Goal: Communication & Community: Answer question/provide support

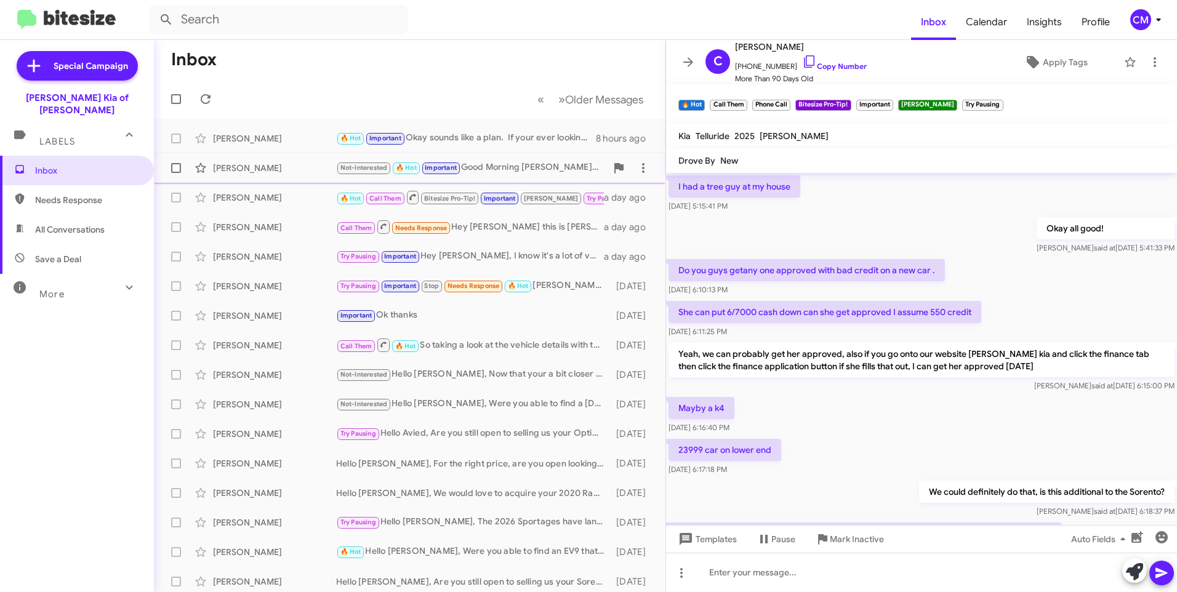
scroll to position [558, 0]
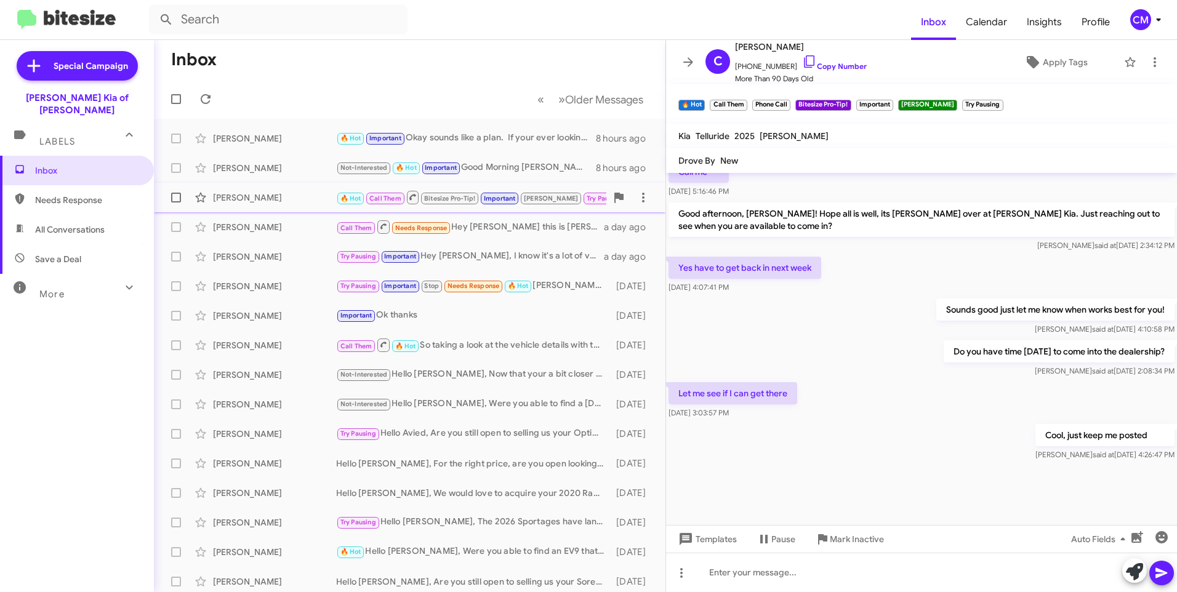
click at [243, 198] on div "[PERSON_NAME]" at bounding box center [274, 197] width 123 height 12
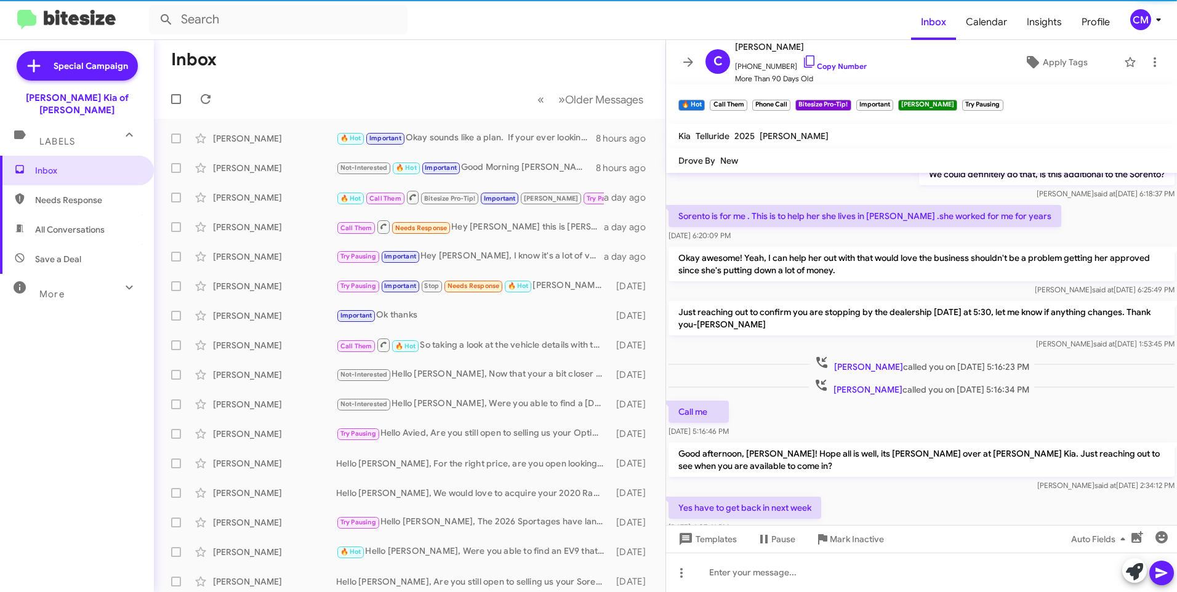
scroll to position [2023, 0]
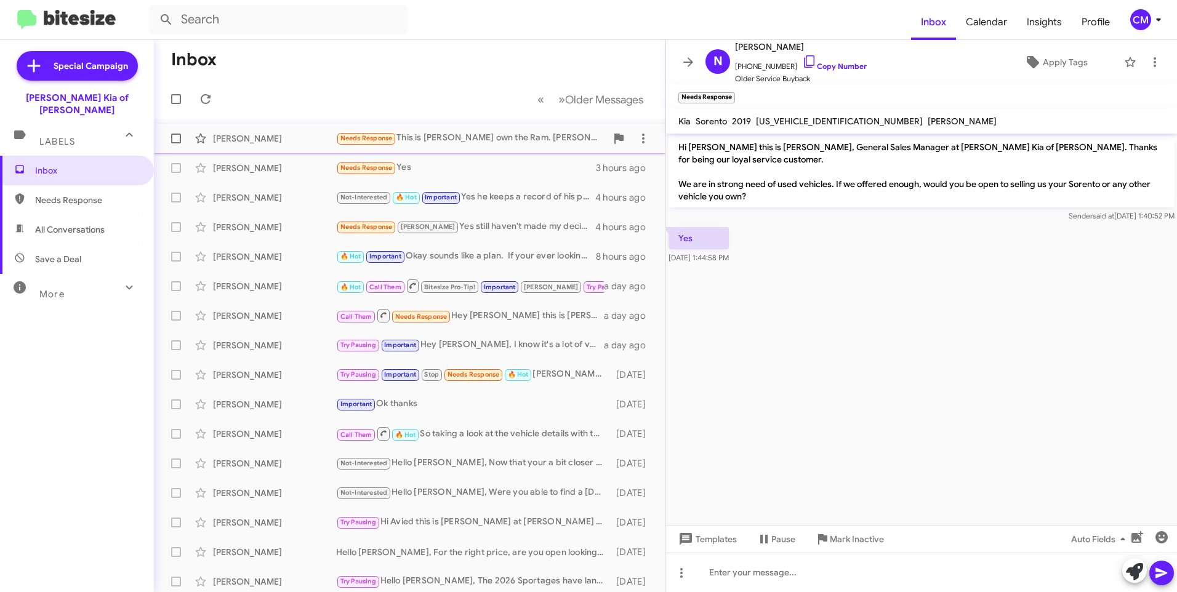
click at [463, 130] on div "[PERSON_NAME] Needs Response This is [PERSON_NAME] own the Ram. [PERSON_NAME] i…" at bounding box center [410, 138] width 492 height 25
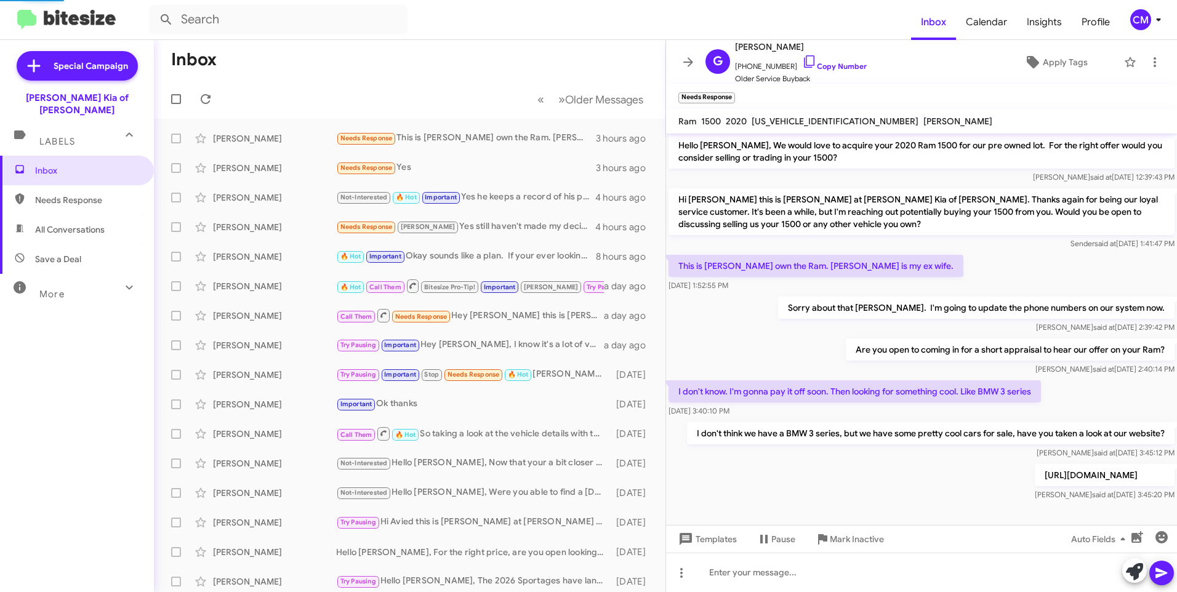
scroll to position [152, 0]
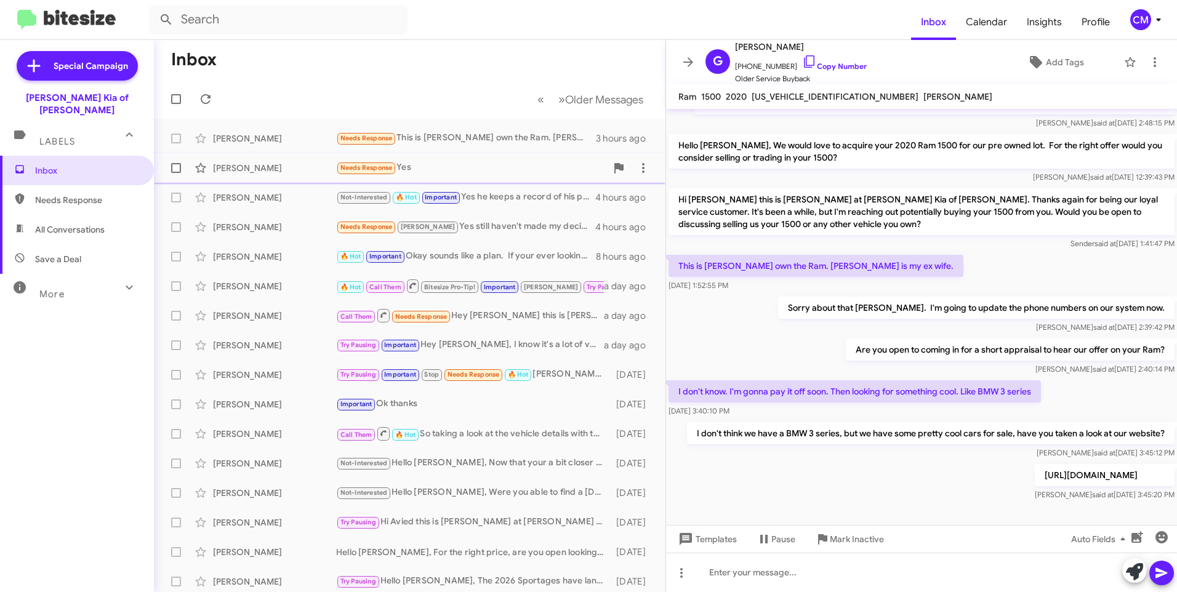
click at [292, 175] on div "[PERSON_NAME] Needs Response Yes 3 hours ago" at bounding box center [410, 168] width 492 height 25
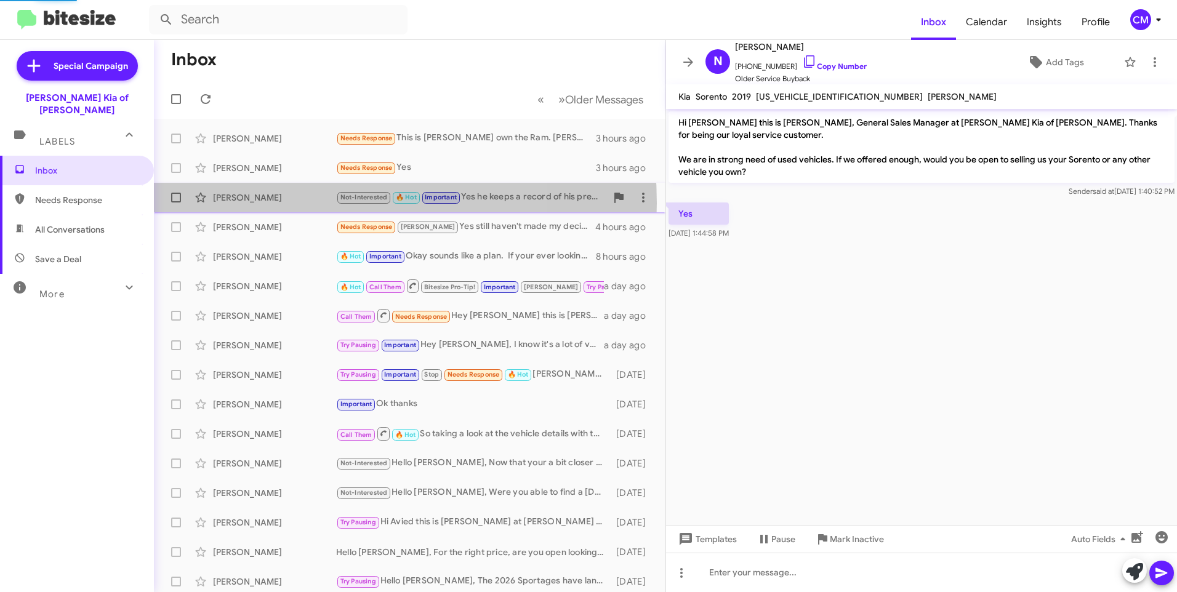
click at [289, 203] on div "[PERSON_NAME]" at bounding box center [274, 197] width 123 height 12
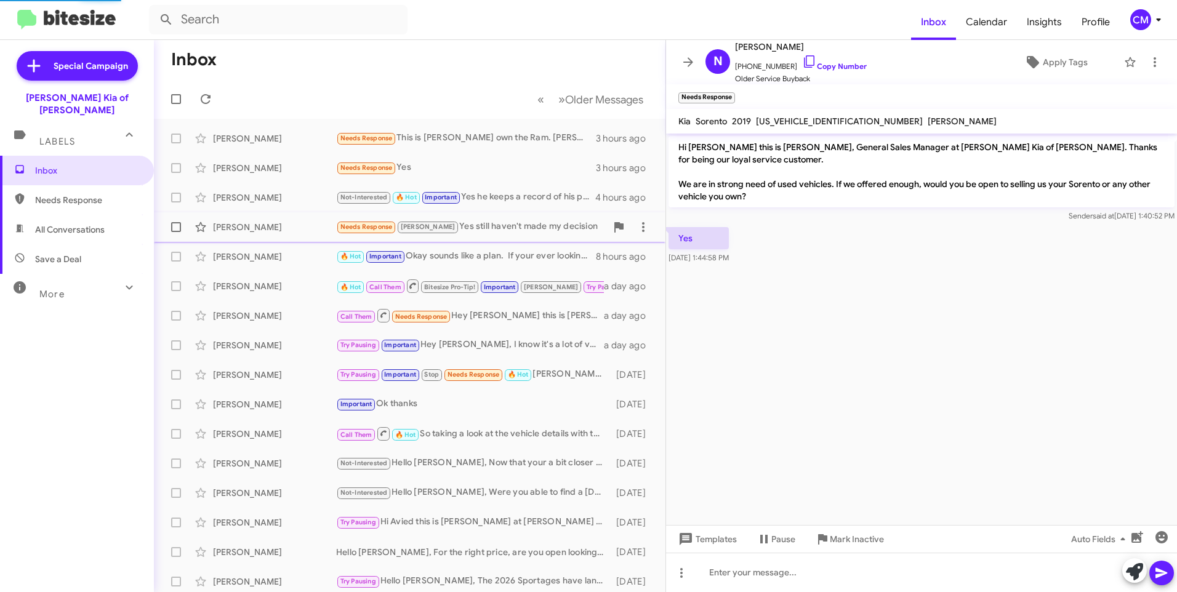
click at [286, 223] on div "[PERSON_NAME]" at bounding box center [274, 227] width 123 height 12
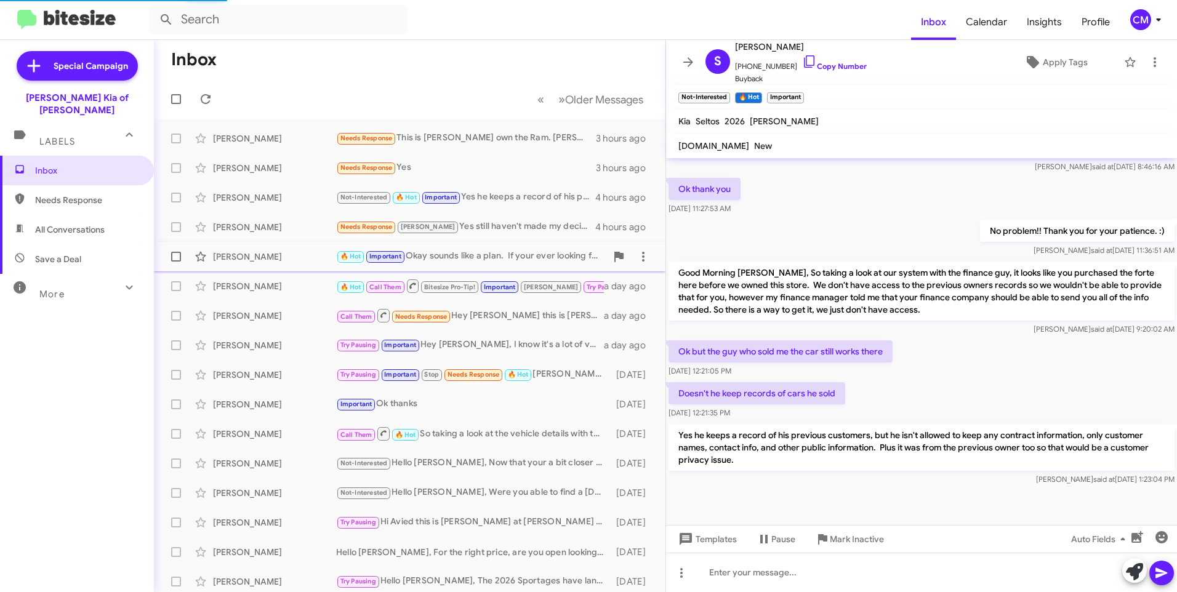
click at [286, 242] on span "[PERSON_NAME] 🔥 Hot Important Okay sounds like a plan. If your ever looking for…" at bounding box center [409, 257] width 511 height 30
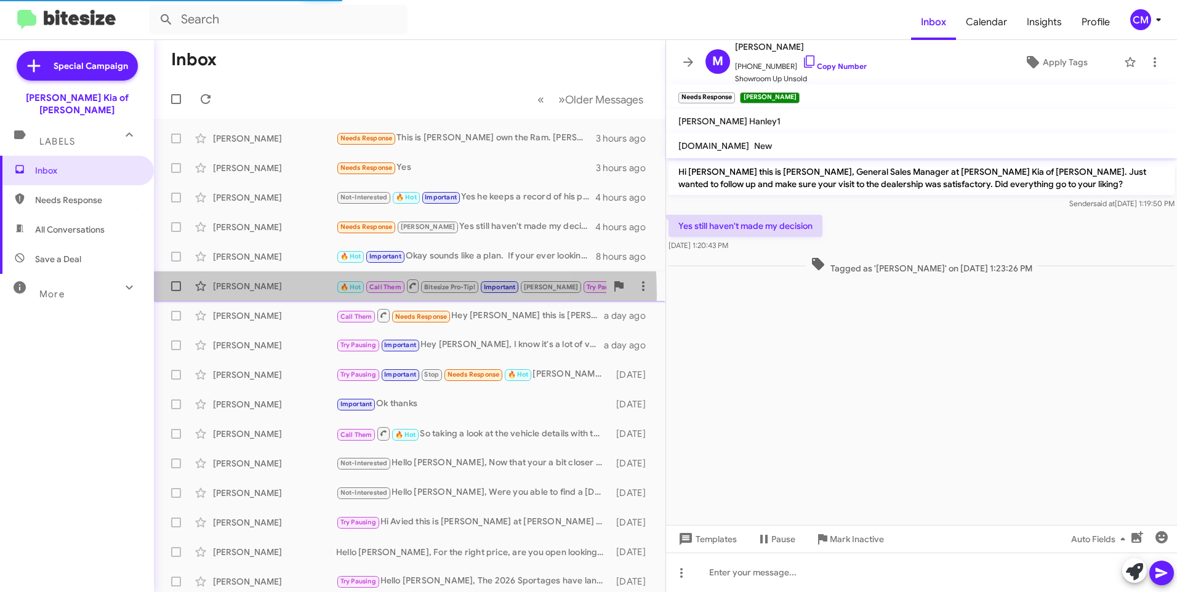
click at [300, 295] on div "[PERSON_NAME] 🔥 Hot Call Them Bitesize Pro-Tip! Important [PERSON_NAME] Try Pau…" at bounding box center [410, 286] width 492 height 25
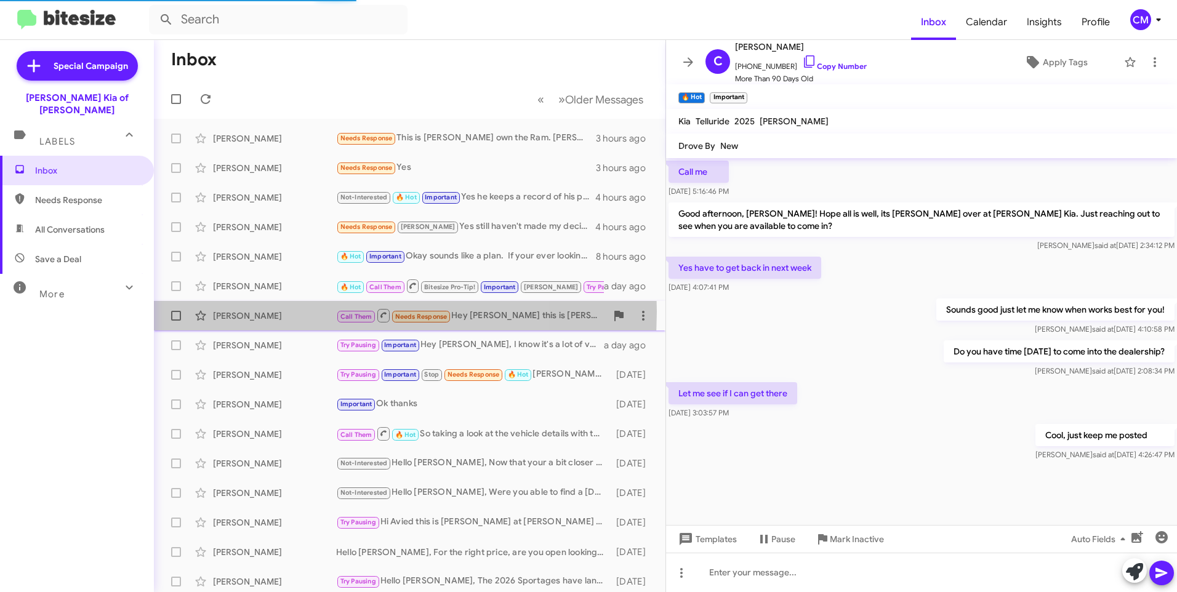
click at [290, 311] on div "[PERSON_NAME]" at bounding box center [274, 316] width 123 height 12
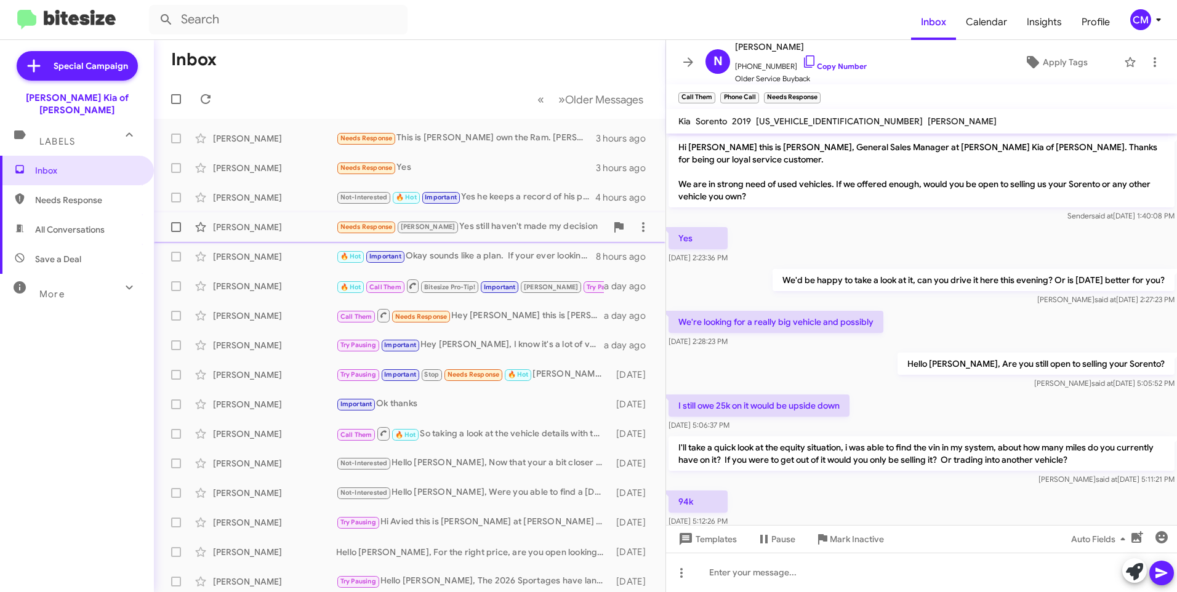
click at [275, 234] on div "[PERSON_NAME] Needs Response [PERSON_NAME] Yes still haven't made my decision 4…" at bounding box center [410, 227] width 492 height 25
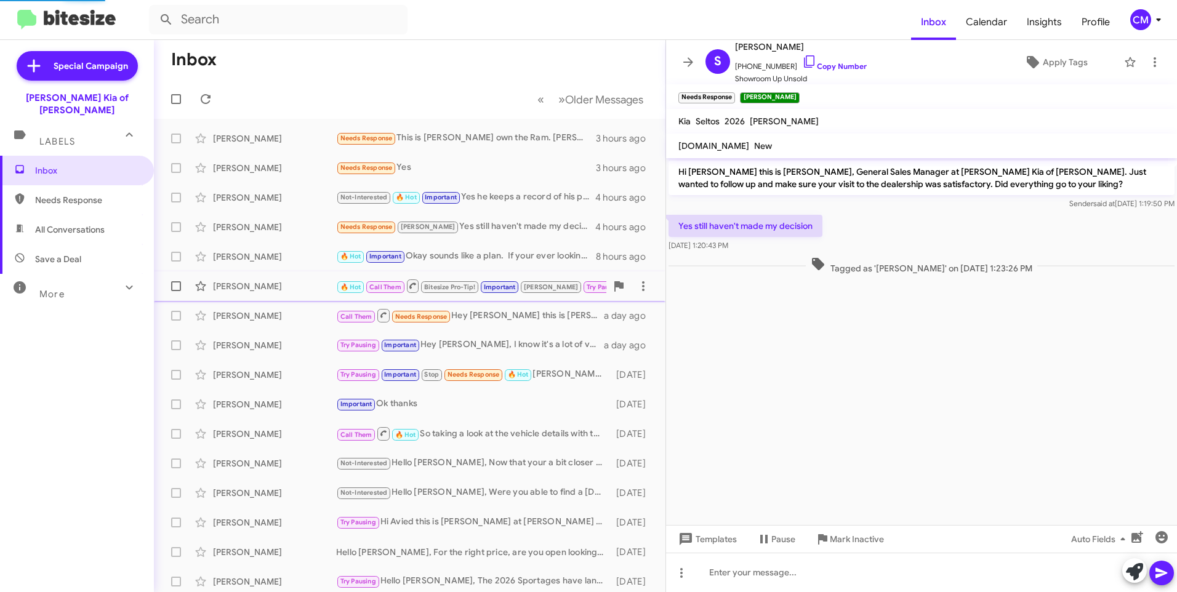
click at [299, 289] on div "[PERSON_NAME]" at bounding box center [274, 286] width 123 height 12
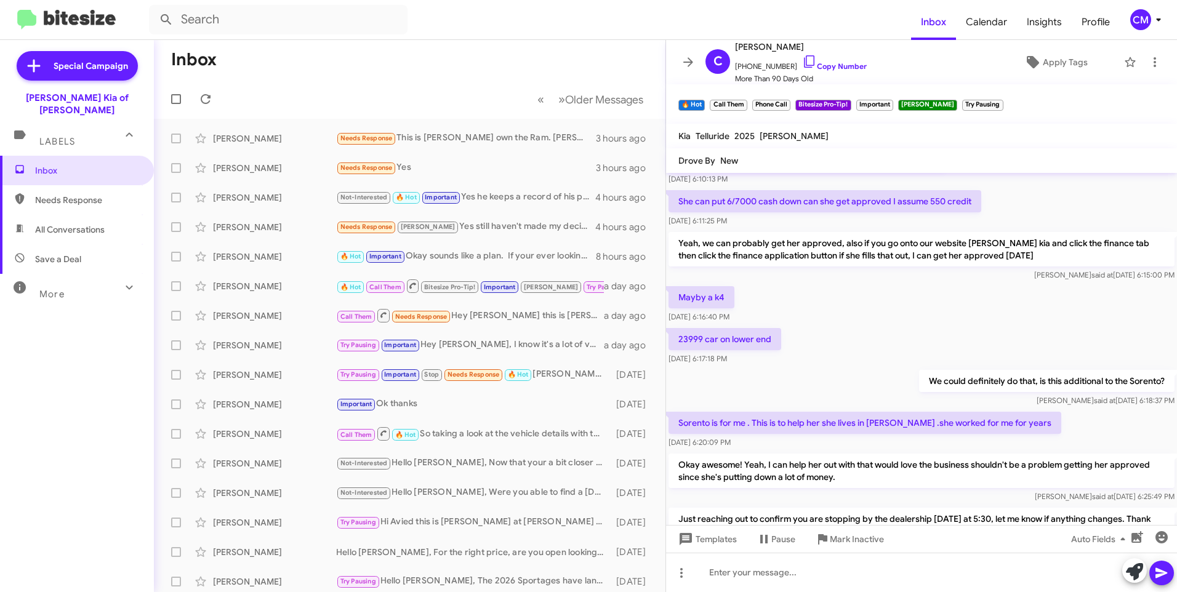
scroll to position [50, 0]
